Goal: Task Accomplishment & Management: Use online tool/utility

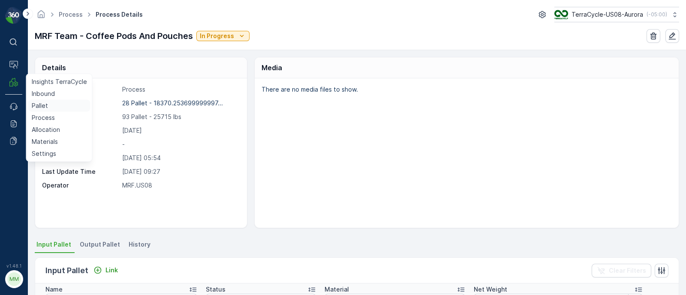
click at [45, 104] on p "Pallet" at bounding box center [40, 106] width 16 height 9
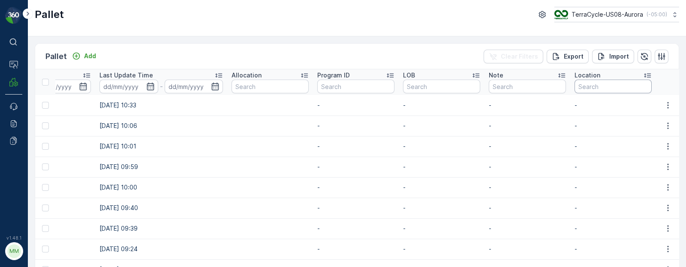
click at [607, 83] on input "text" at bounding box center [612, 87] width 77 height 14
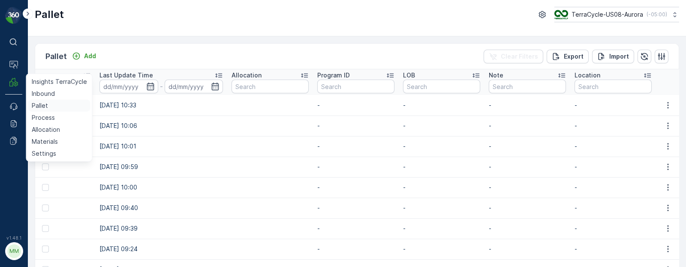
click at [36, 104] on p "Pallet" at bounding box center [40, 106] width 16 height 9
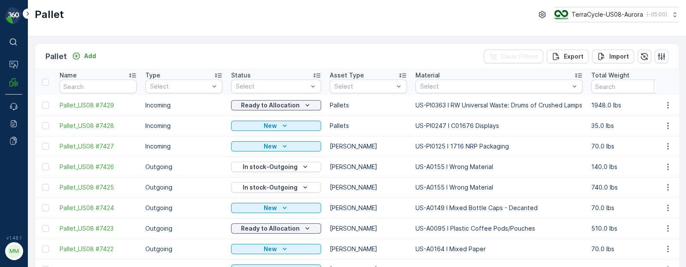
drag, startPoint x: 0, startPoint y: 122, endPoint x: 0, endPoint y: 117, distance: 5.1
click at [0, 117] on div "⌘B Operations MRF Events Reports Documents v 1.48.1 MM MRF.US08 Pallet TerraCyc…" at bounding box center [343, 133] width 686 height 267
click at [103, 106] on span "Pallet_US08 #7429" at bounding box center [98, 105] width 77 height 9
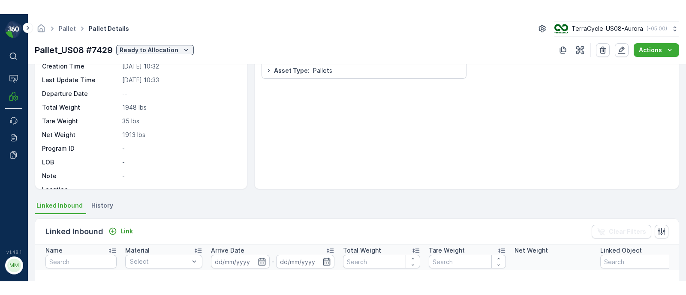
scroll to position [64, 0]
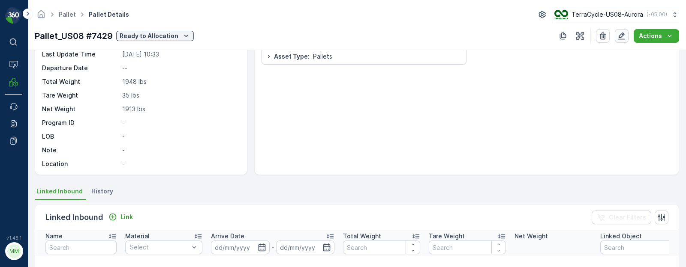
click at [621, 39] on icon "button" at bounding box center [621, 36] width 9 height 9
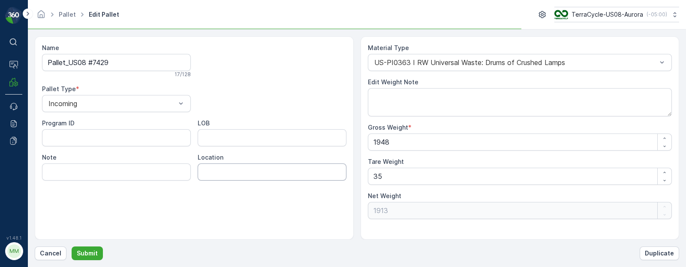
click at [217, 177] on input "Location" at bounding box center [272, 172] width 149 height 17
type input "A12"
drag, startPoint x: 237, startPoint y: 168, endPoint x: 185, endPoint y: 168, distance: 52.3
click at [185, 168] on div "Program ID LOB Note Location A12" at bounding box center [194, 150] width 304 height 62
click at [47, 258] on p "Cancel" at bounding box center [50, 253] width 21 height 9
